Goal: Task Accomplishment & Management: Complete application form

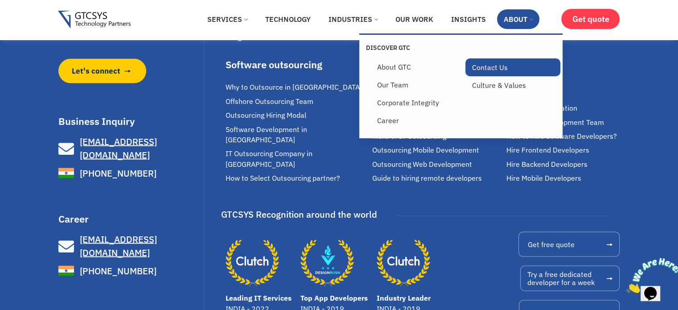
scroll to position [1597, 0]
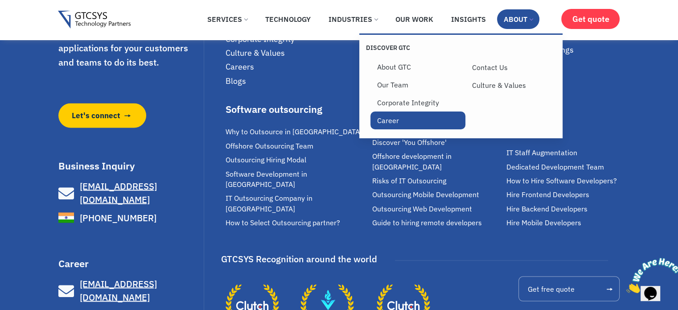
click at [410, 124] on link "Career" at bounding box center [417, 120] width 95 height 18
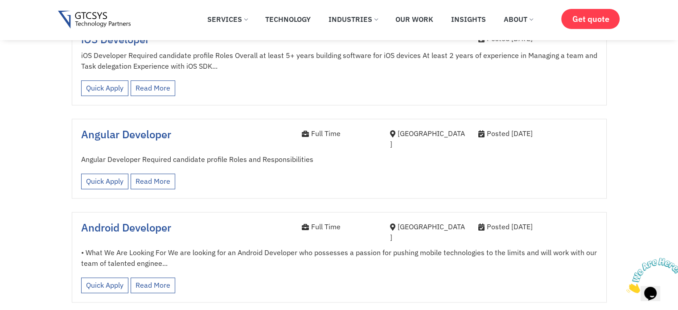
scroll to position [1025, 0]
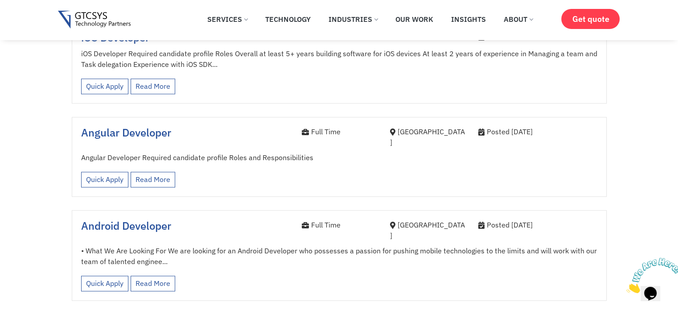
click at [275, 219] on div "Android Developer" at bounding box center [184, 232] width 221 height 26
click at [147, 275] on link "Read More" at bounding box center [153, 283] width 45 height 16
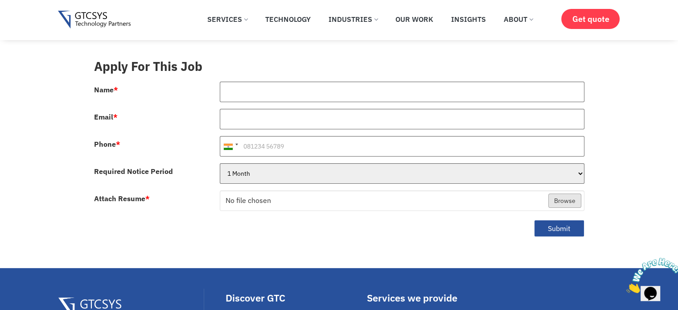
scroll to position [89, 0]
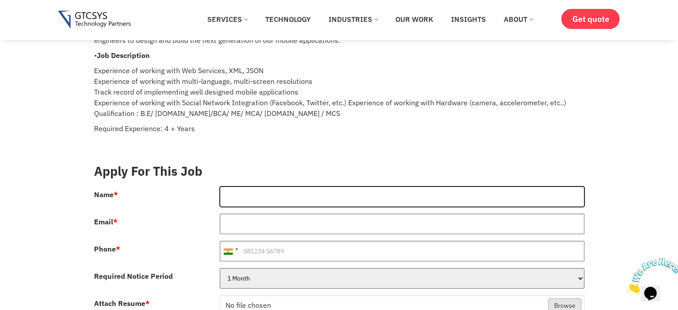
click at [259, 187] on input "Name *" at bounding box center [402, 196] width 364 height 20
type input "Kinnari"
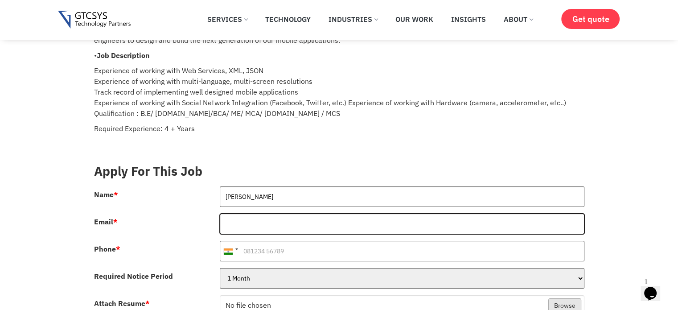
type input "i"
type input "Kinnarimehta85@gmail.com"
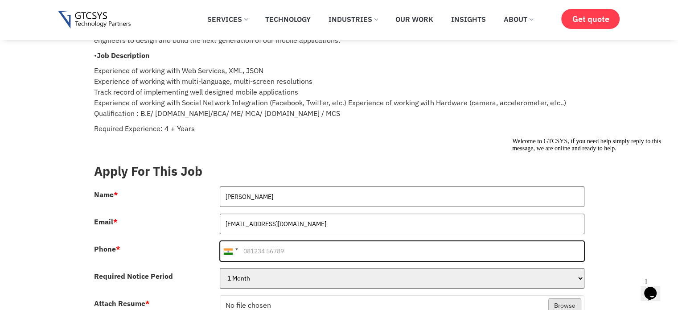
click at [279, 241] on input "Phone *" at bounding box center [402, 251] width 364 height 20
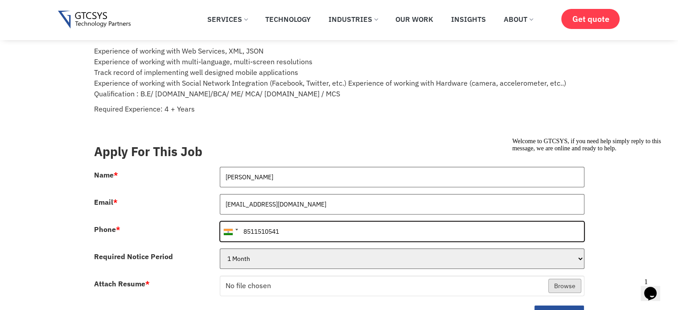
scroll to position [134, 0]
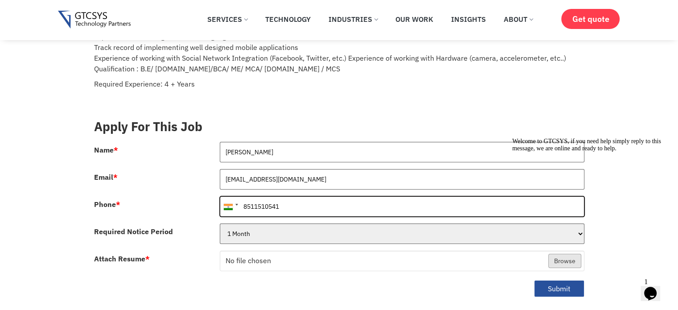
type input "8511510541"
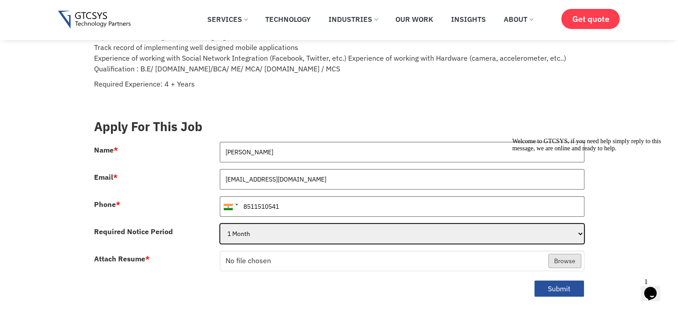
click at [321, 223] on select "1 Month 2 Months 3Months" at bounding box center [402, 233] width 364 height 20
click at [319, 223] on select "1 Month 2 Months 3Months" at bounding box center [402, 233] width 364 height 20
click at [220, 223] on select "1 Month 2 Months 3Months" at bounding box center [402, 233] width 364 height 20
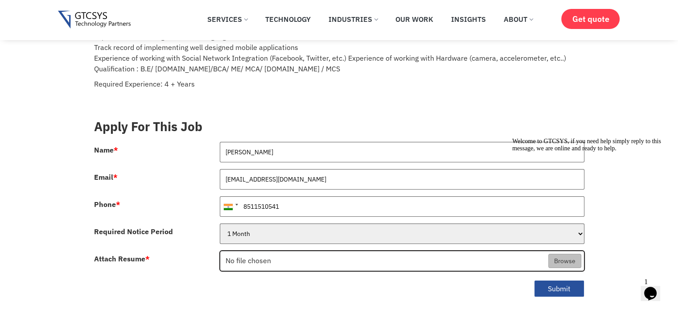
click at [292, 251] on input "Attach Resume *" at bounding box center [402, 261] width 364 height 20
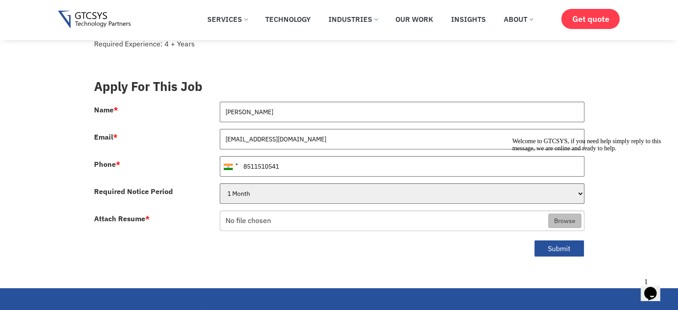
scroll to position [223, 0]
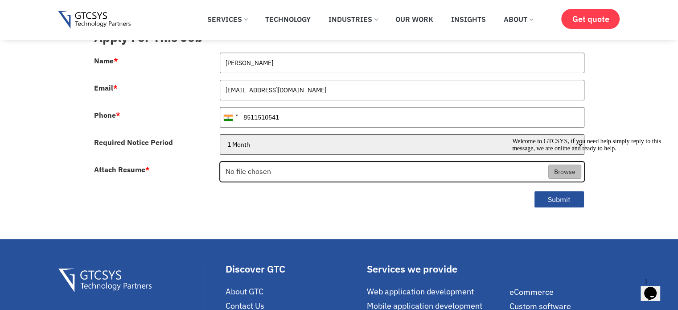
type input "C:\fakepath\Kinnari Pandya Resume - Android.pdf"
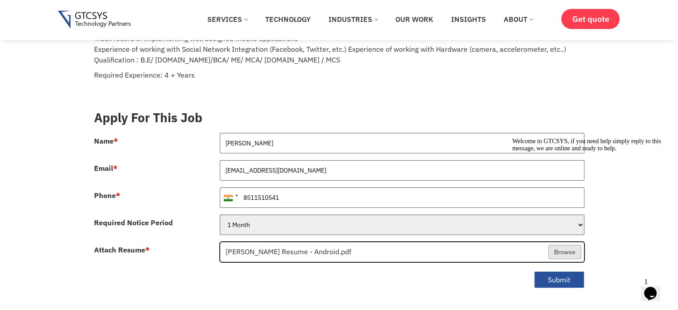
scroll to position [134, 0]
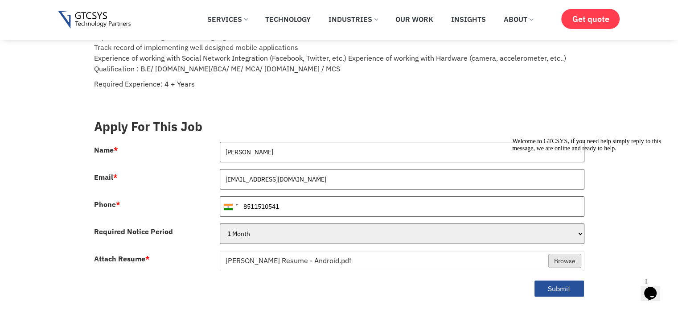
click at [245, 236] on div "1 Month 2 Months 3Months" at bounding box center [402, 236] width 378 height 27
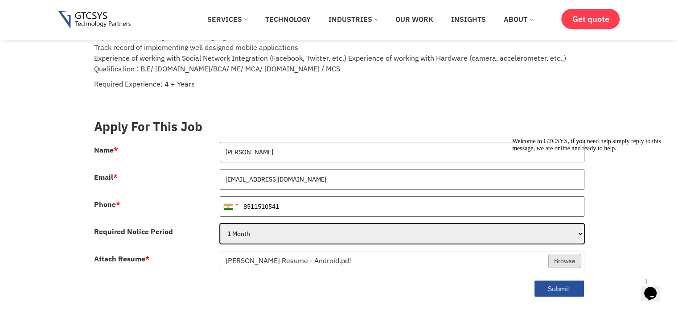
click at [250, 227] on select "1 Month 2 Months 3Months" at bounding box center [402, 233] width 364 height 20
click at [251, 227] on select "1 Month 2 Months 3Months" at bounding box center [402, 233] width 364 height 20
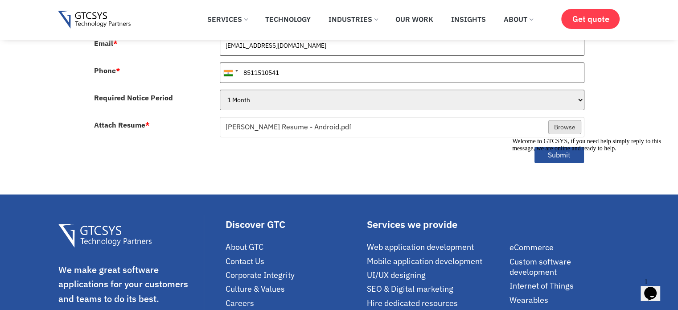
click at [575, 145] on div "Welcome to GTCSYS, if you need help simply reply to this message, we are online…" at bounding box center [592, 145] width 160 height 14
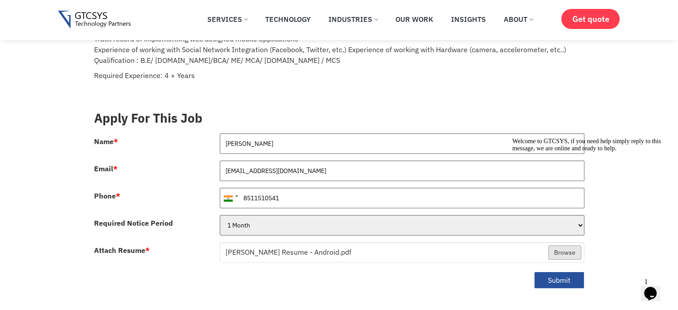
scroll to position [134, 0]
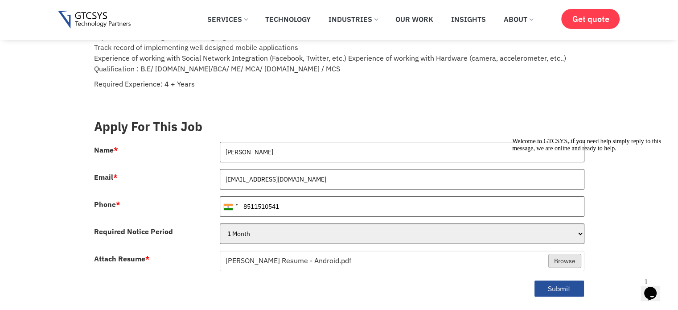
click at [512, 138] on icon "Chat attention grabber" at bounding box center [512, 138] width 0 height 0
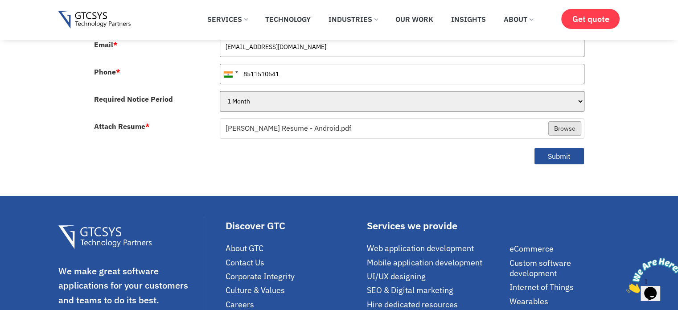
scroll to position [267, 0]
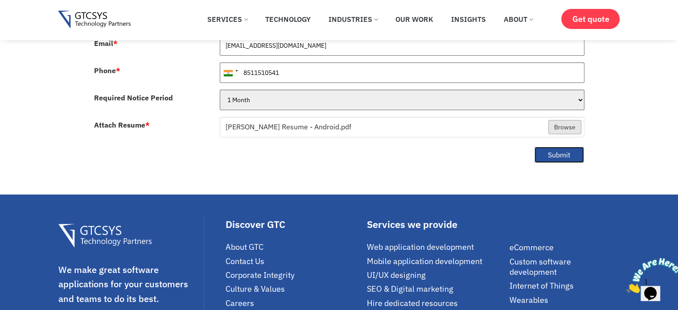
click at [568, 146] on button "Submit" at bounding box center [559, 154] width 50 height 17
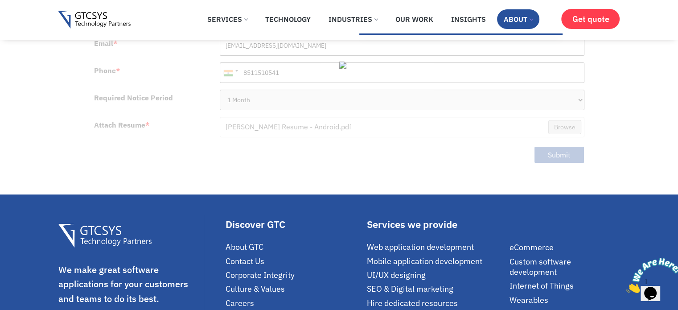
click at [518, 13] on link "About" at bounding box center [518, 19] width 42 height 20
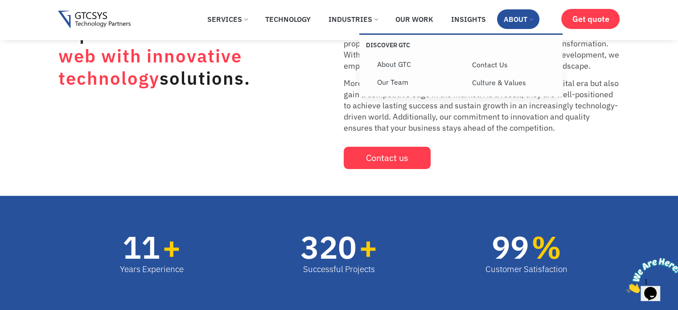
click at [526, 22] on link "About" at bounding box center [518, 19] width 42 height 20
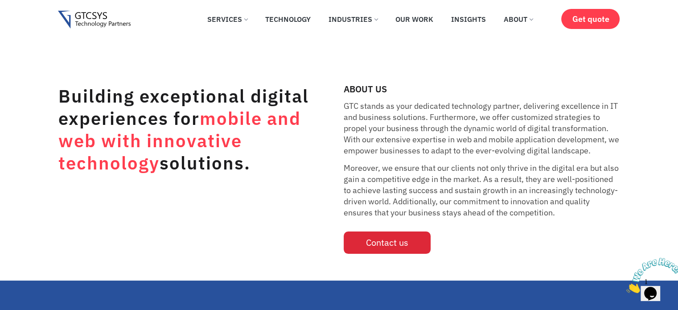
click at [394, 239] on span "Contact us" at bounding box center [387, 242] width 42 height 9
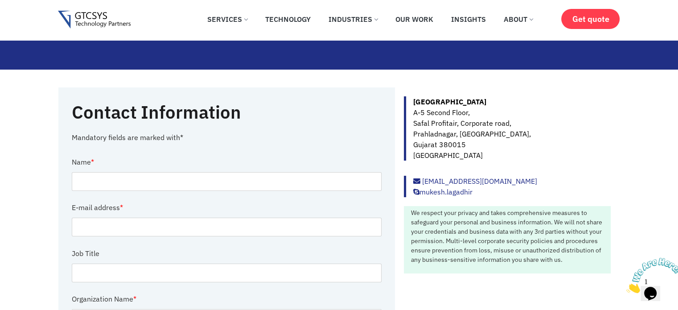
scroll to position [89, 0]
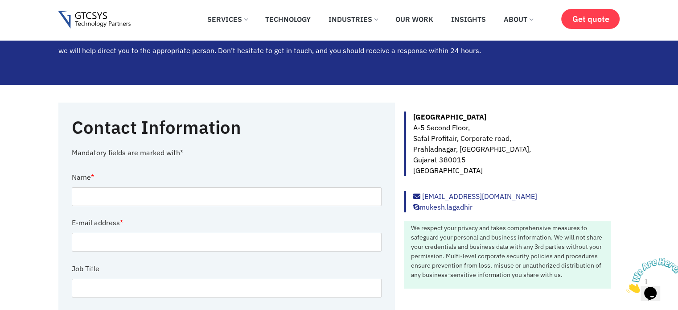
click at [427, 171] on p "[GEOGRAPHIC_DATA] [STREET_ADDRESS]" at bounding box center [512, 143] width 198 height 64
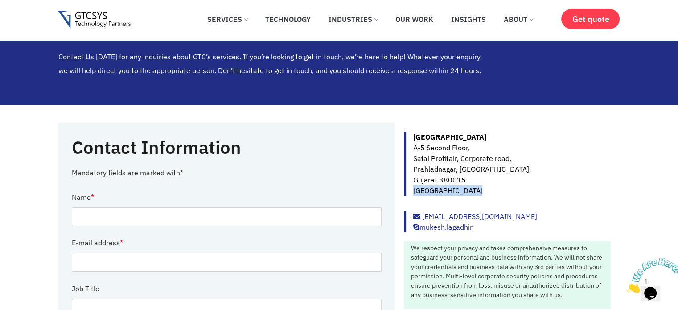
scroll to position [45, 0]
